Goal: Entertainment & Leisure: Consume media (video, audio)

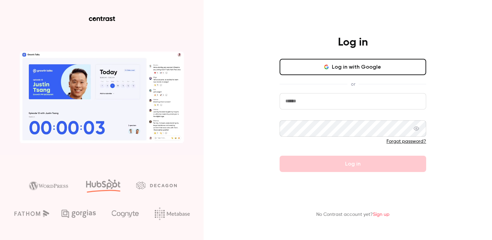
click at [347, 73] on button "Log in with Google" at bounding box center [353, 67] width 147 height 16
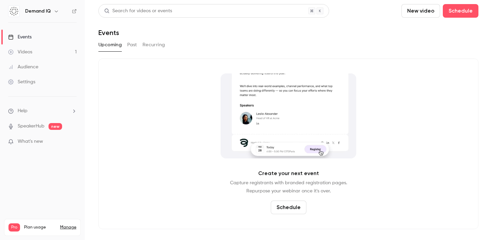
click at [41, 49] on link "Videos 1" at bounding box center [42, 51] width 85 height 15
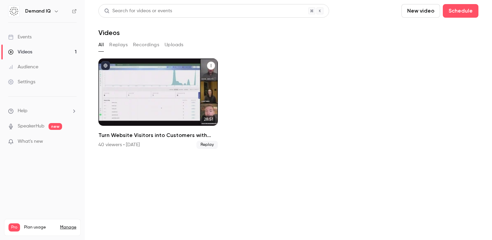
click at [145, 133] on h2 "Turn Website Visitors into Customers with Online Financing" at bounding box center [157, 135] width 119 height 8
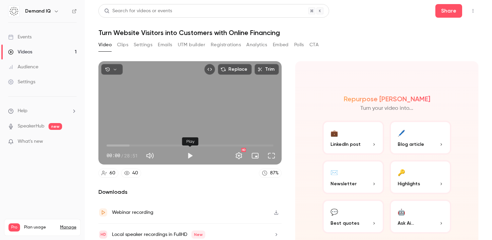
scroll to position [27, 0]
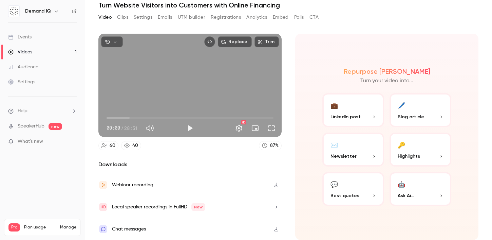
click at [158, 180] on div "Webinar recording" at bounding box center [189, 185] width 183 height 22
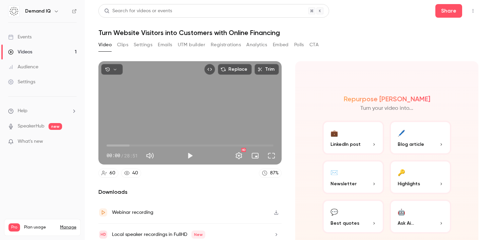
click at [258, 46] on button "Analytics" at bounding box center [256, 44] width 21 height 11
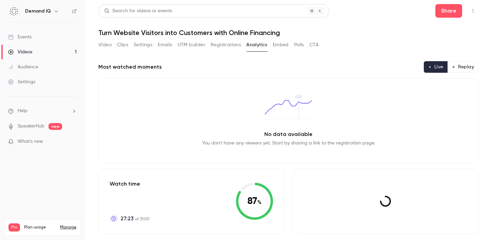
click at [276, 45] on button "Embed" at bounding box center [281, 44] width 16 height 11
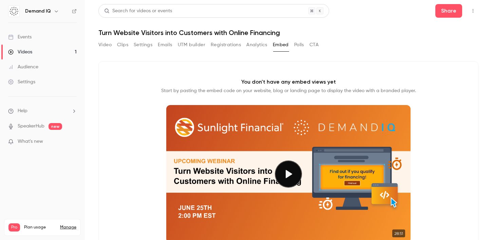
click at [297, 45] on button "Polls" at bounding box center [299, 44] width 10 height 11
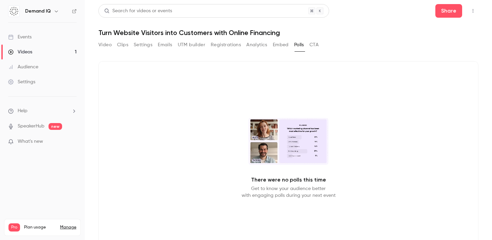
click at [254, 48] on button "Analytics" at bounding box center [256, 44] width 21 height 11
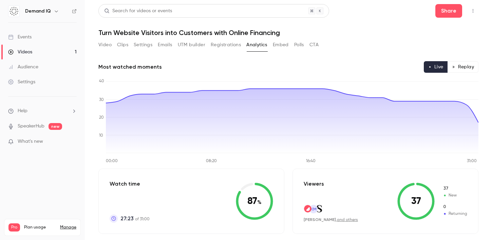
click at [112, 42] on div "Video Clips Settings Emails UTM builder Registrations Analytics Embed Polls CTA" at bounding box center [208, 44] width 220 height 11
click at [107, 44] on button "Video" at bounding box center [104, 44] width 13 height 11
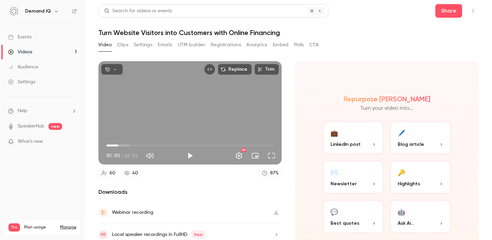
click at [118, 143] on span "02:03" at bounding box center [190, 145] width 167 height 11
drag, startPoint x: 122, startPoint y: 144, endPoint x: 127, endPoint y: 145, distance: 4.8
click at [127, 145] on span "03:27" at bounding box center [190, 145] width 167 height 11
click at [194, 152] on button "Play" at bounding box center [190, 156] width 14 height 14
click at [190, 154] on button "Pause" at bounding box center [190, 156] width 14 height 14
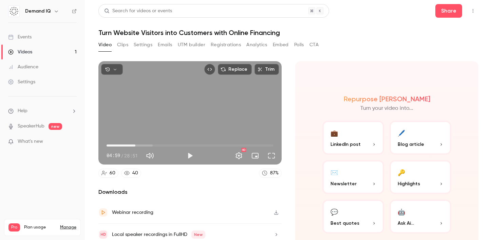
click at [135, 145] on span "04:59" at bounding box center [190, 145] width 167 height 11
click at [143, 144] on span "06:13" at bounding box center [190, 145] width 167 height 11
click at [146, 146] on span "06:44" at bounding box center [146, 145] width 2 height 2
drag, startPoint x: 146, startPoint y: 146, endPoint x: 216, endPoint y: 141, distance: 69.8
click at [215, 144] on span "18:28" at bounding box center [213, 145] width 2 height 2
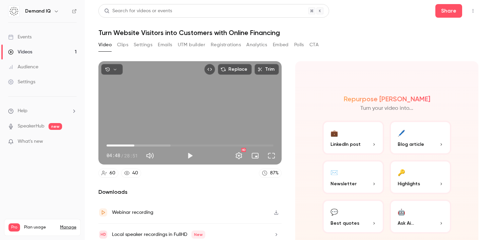
drag, startPoint x: 216, startPoint y: 141, endPoint x: 134, endPoint y: 146, distance: 81.6
click at [134, 146] on span "04:48" at bounding box center [134, 145] width 2 height 2
click at [145, 145] on span "06:41" at bounding box center [190, 145] width 167 height 11
click at [149, 145] on span "06:41" at bounding box center [190, 145] width 167 height 11
click at [157, 146] on span "07:23" at bounding box center [190, 145] width 167 height 11
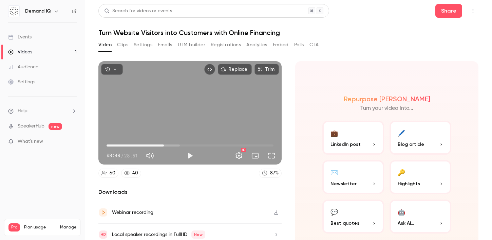
click at [164, 145] on span "09:54" at bounding box center [190, 145] width 167 height 11
click at [168, 145] on span "09:54" at bounding box center [190, 145] width 167 height 11
click at [174, 145] on span "10:40" at bounding box center [190, 145] width 167 height 11
click at [178, 145] on span "12:22" at bounding box center [190, 145] width 167 height 11
click at [184, 145] on span "13:18" at bounding box center [190, 145] width 167 height 11
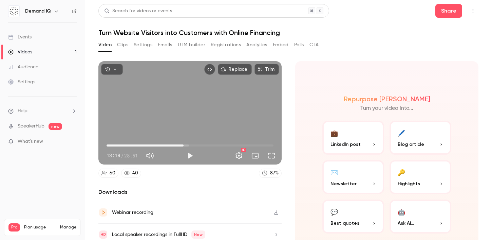
click at [195, 145] on span "13:18" at bounding box center [190, 145] width 167 height 11
click at [203, 144] on span "16:39" at bounding box center [190, 145] width 167 height 11
click at [217, 144] on span "19:00" at bounding box center [190, 145] width 167 height 11
type input "******"
click at [205, 144] on span "17:00" at bounding box center [190, 145] width 167 height 11
